Goal: Find contact information: Find contact information

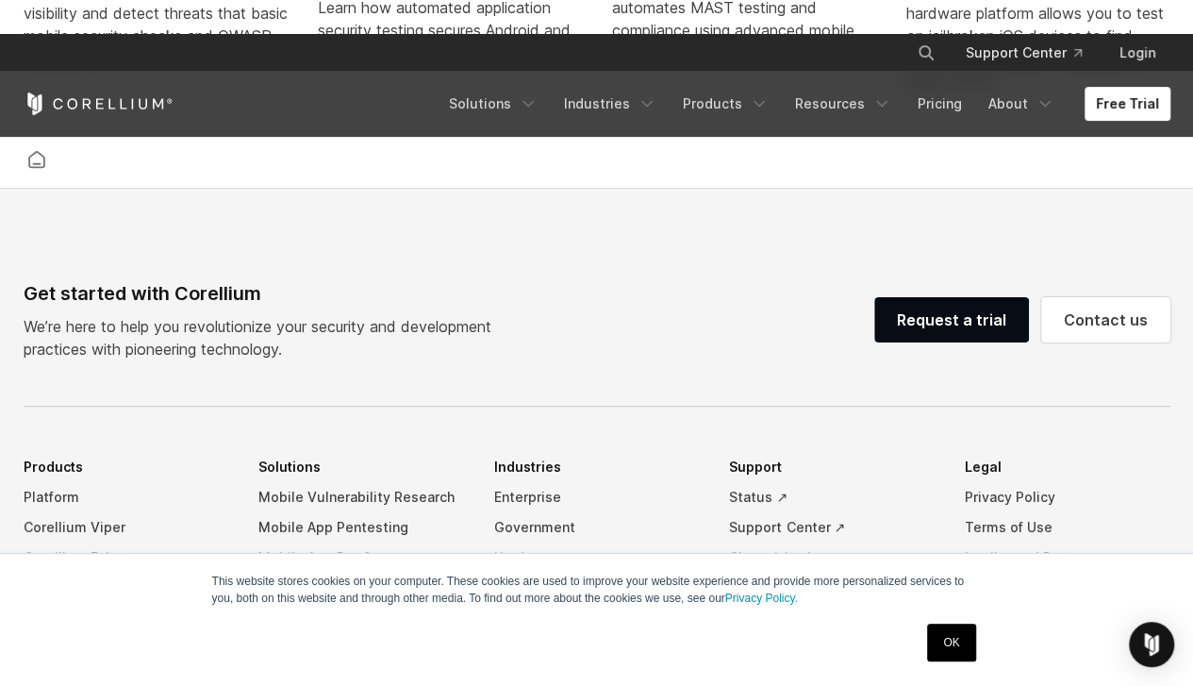
scroll to position [4366, 0]
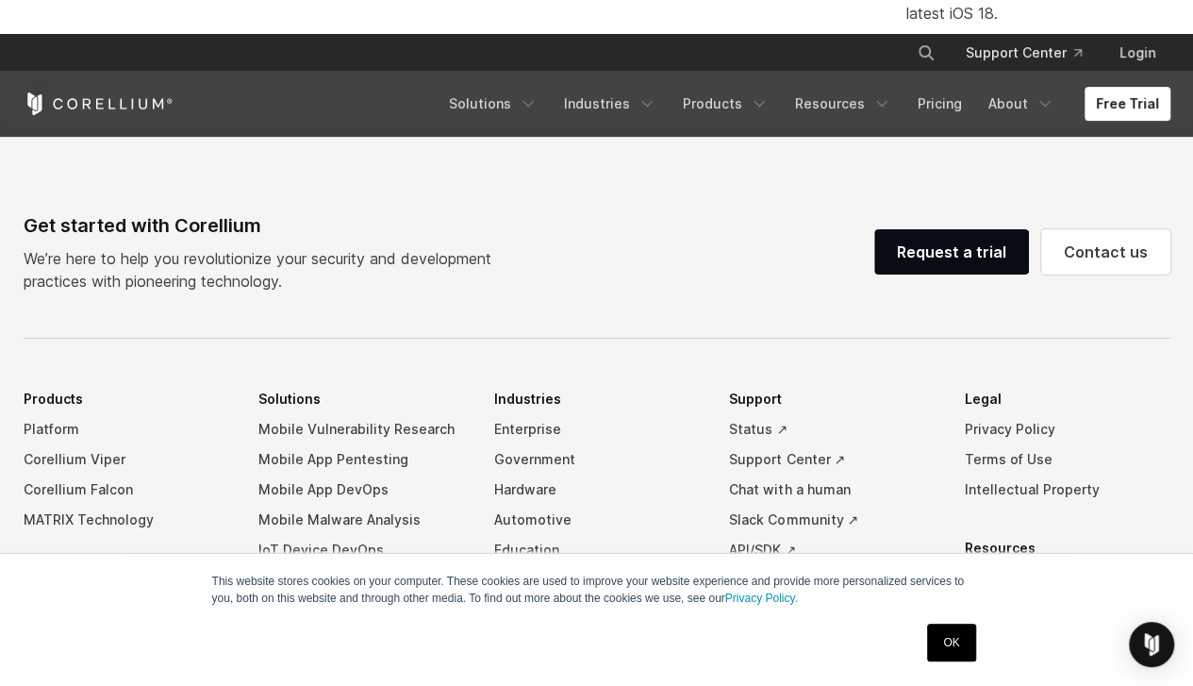
scroll to position [4486, 0]
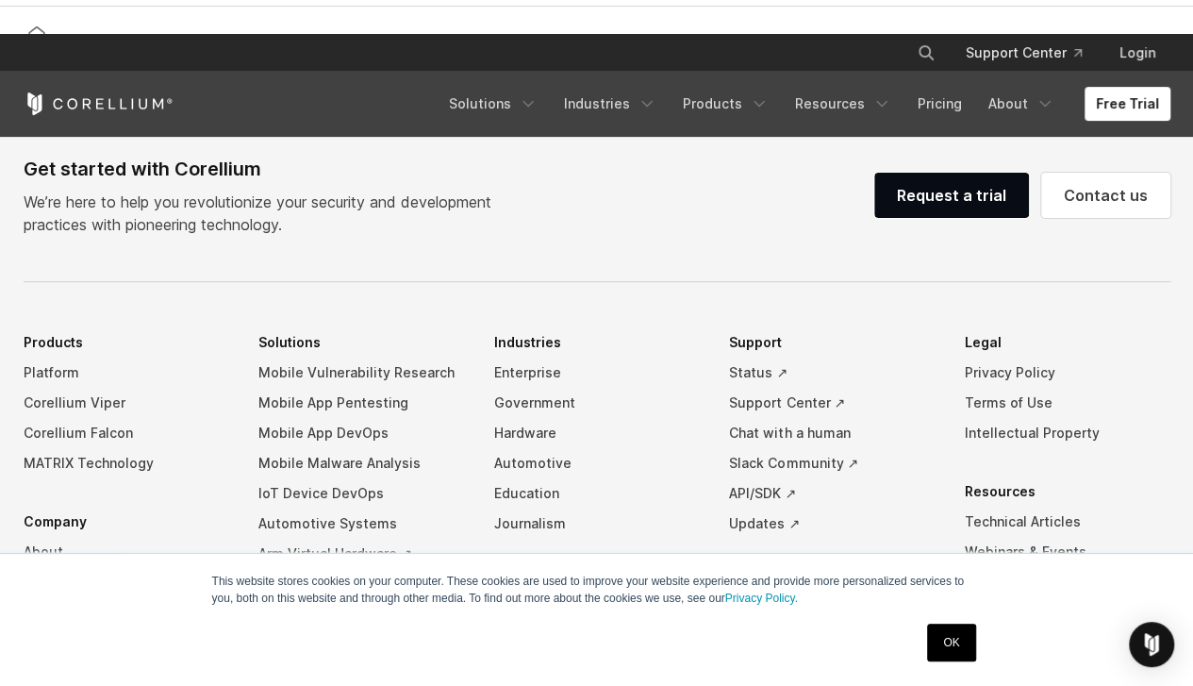
click at [943, 637] on link "OK" at bounding box center [951, 642] width 48 height 38
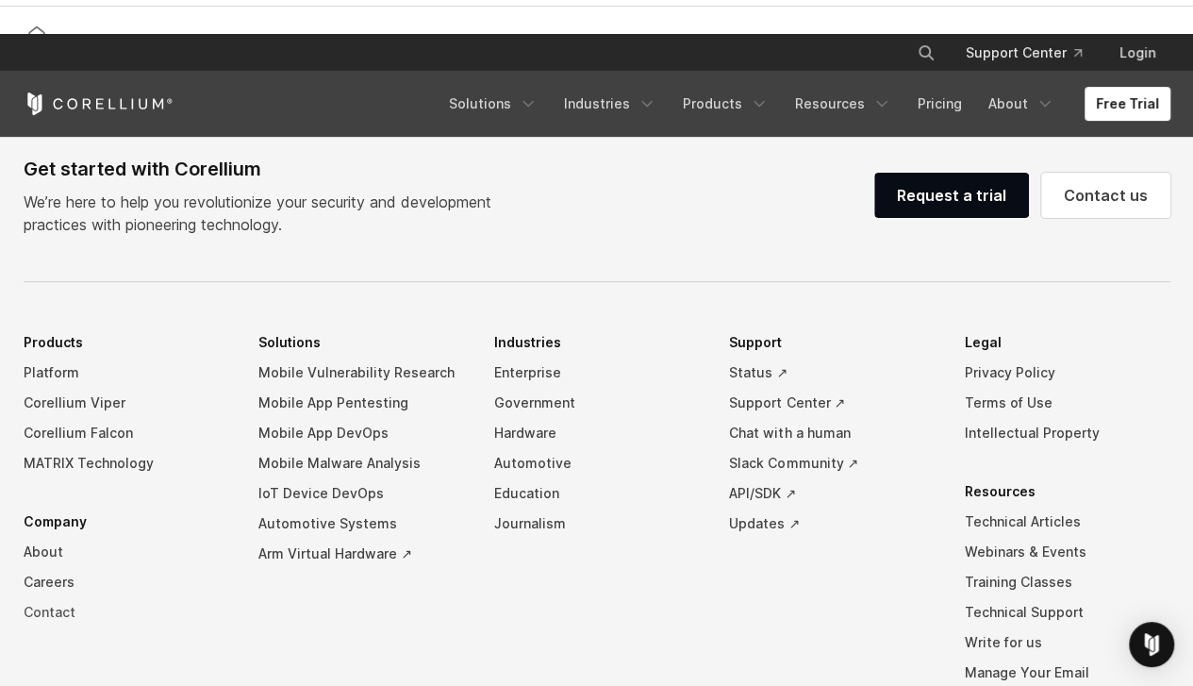
click at [56, 597] on link "Contact" at bounding box center [127, 612] width 206 height 30
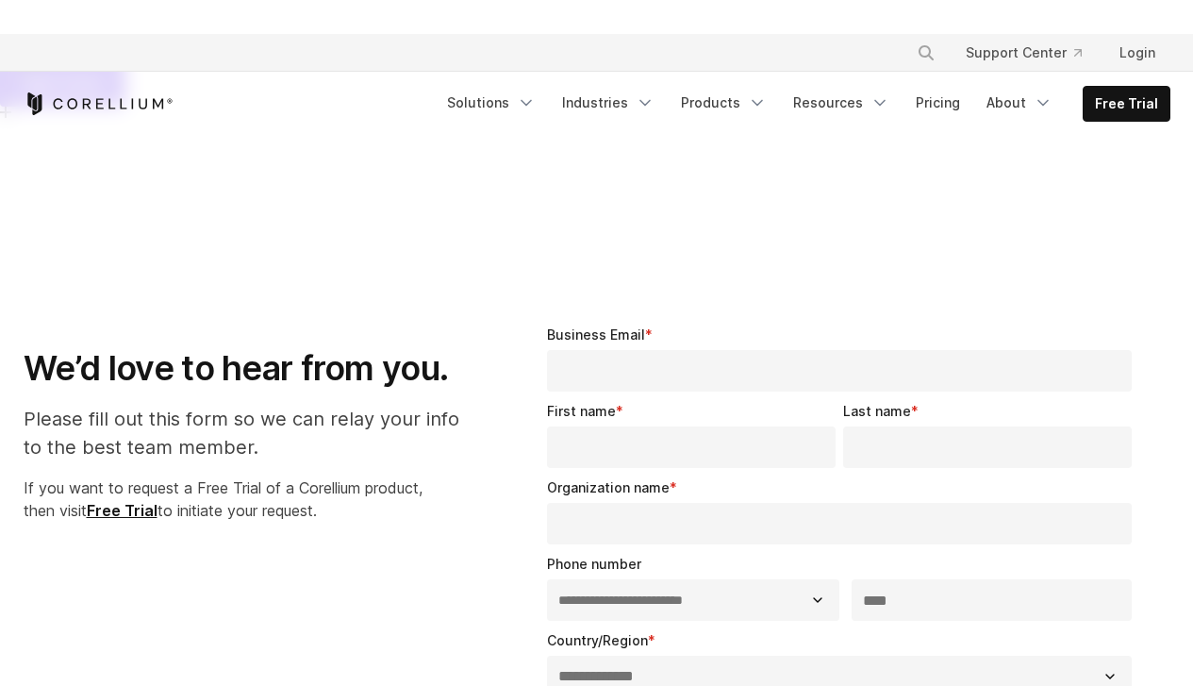
select select "**"
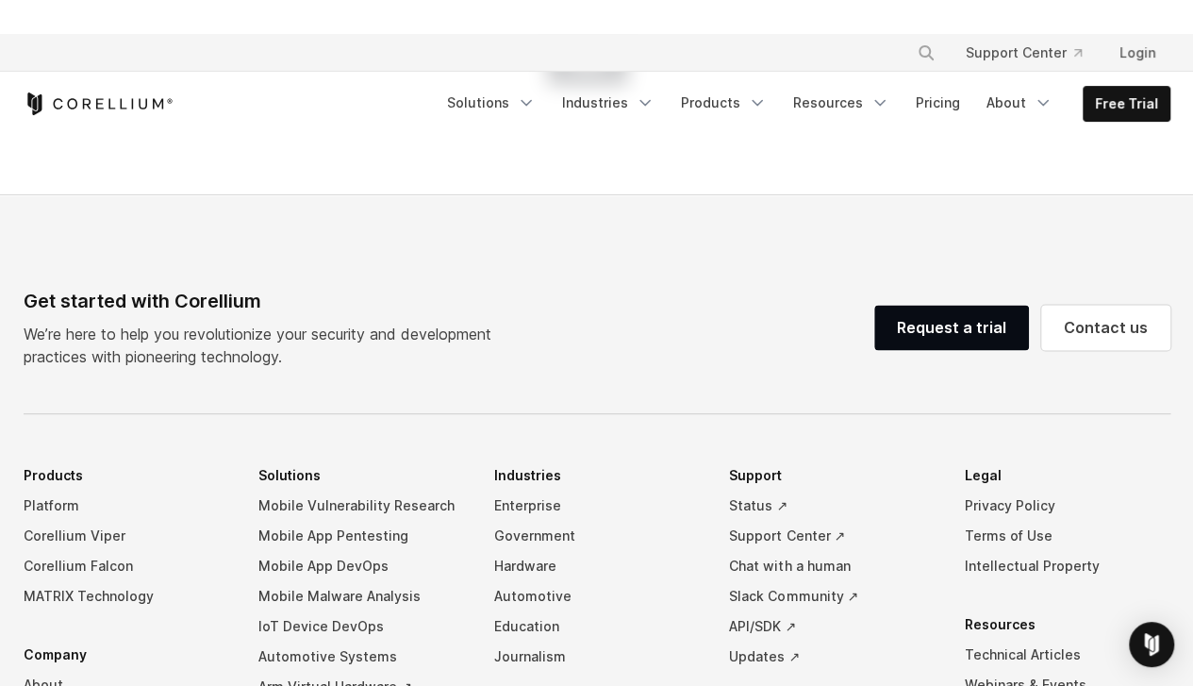
scroll to position [1537, 0]
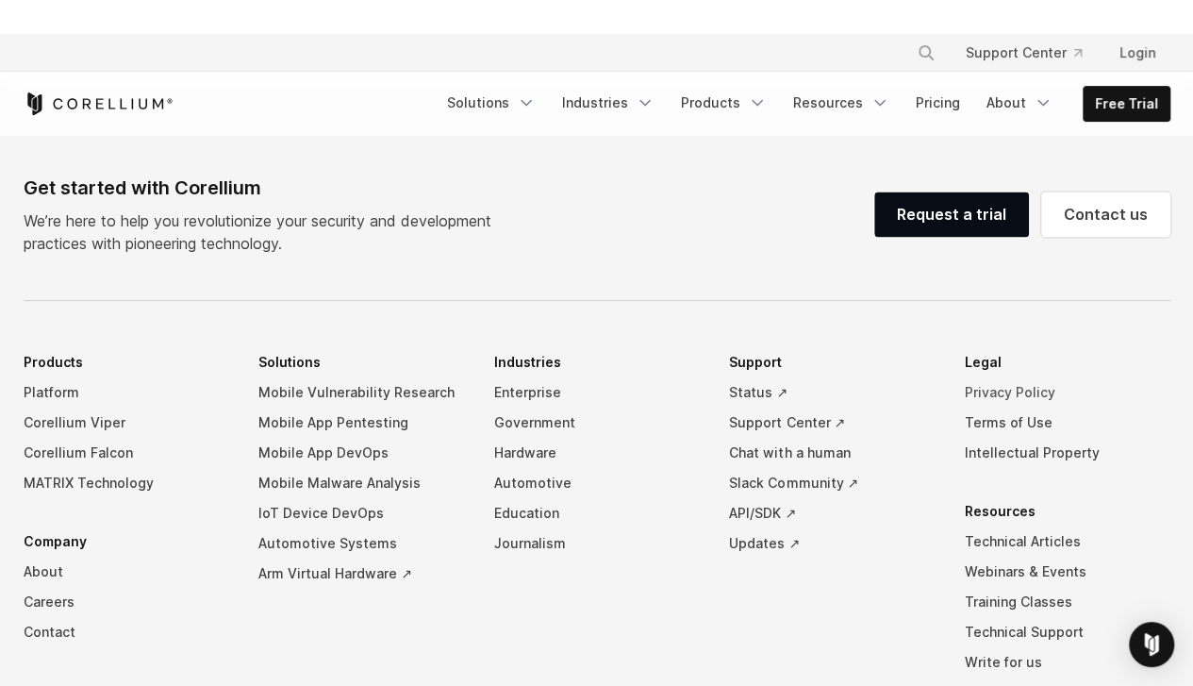
click at [1006, 376] on link "Privacy Policy" at bounding box center [1068, 391] width 206 height 30
